Goal: Learn about a topic: Learn about a topic

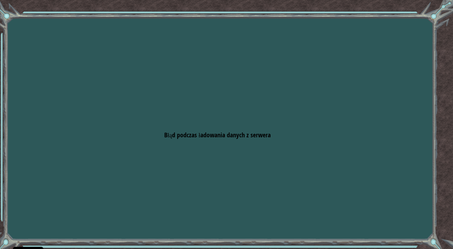
click at [316, 72] on div "Goals Błąd podczas ładowania danych z serwera Musisz dołączyć do kursu, aby móc…" at bounding box center [226, 124] width 453 height 249
drag, startPoint x: 211, startPoint y: 38, endPoint x: 202, endPoint y: 35, distance: 8.4
click at [209, 38] on div "Cele Błąd podczas ładowania danych z serwera Musisz mieć kurs, aby móc grać na …" at bounding box center [226, 124] width 453 height 249
